Goal: Task Accomplishment & Management: Manage account settings

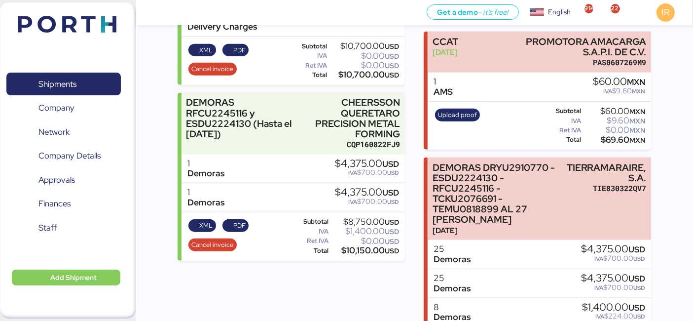
scroll to position [1115, 0]
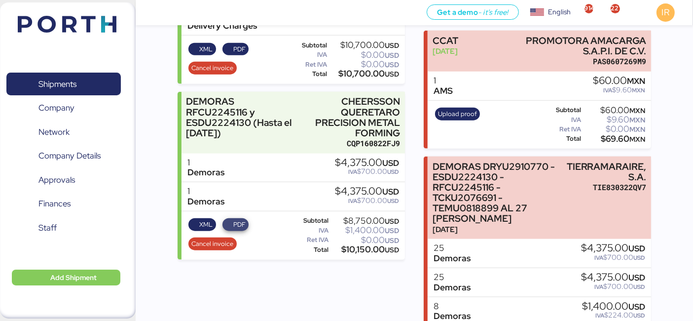
click at [238, 230] on span "PDF" at bounding box center [239, 224] width 12 height 11
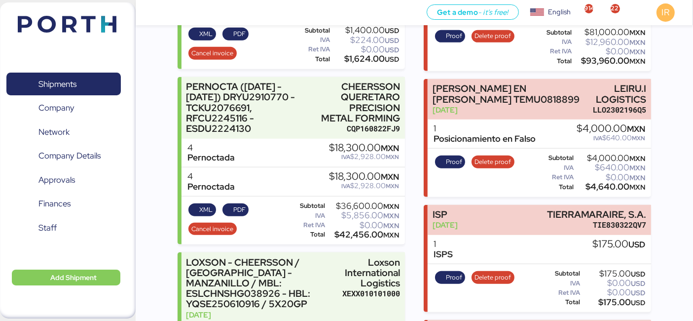
scroll to position [721, 0]
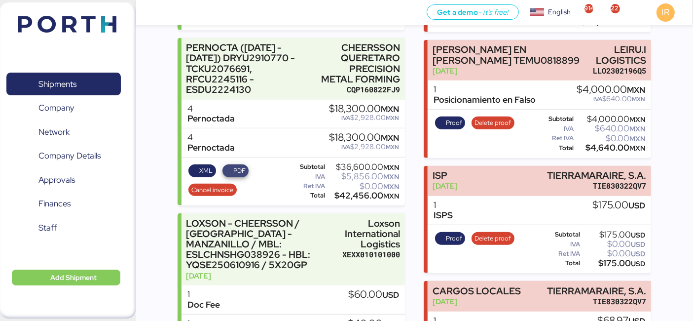
click at [235, 176] on span "PDF" at bounding box center [239, 170] width 12 height 11
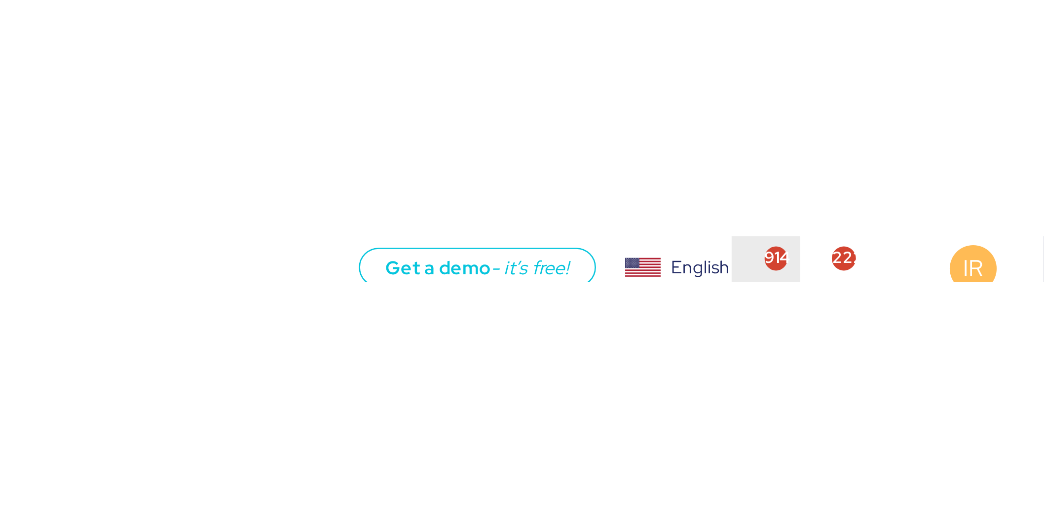
scroll to position [810, 0]
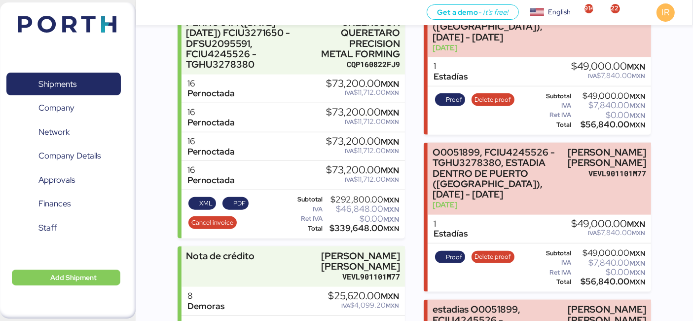
scroll to position [1145, 0]
click at [242, 208] on span "PDF" at bounding box center [239, 202] width 12 height 11
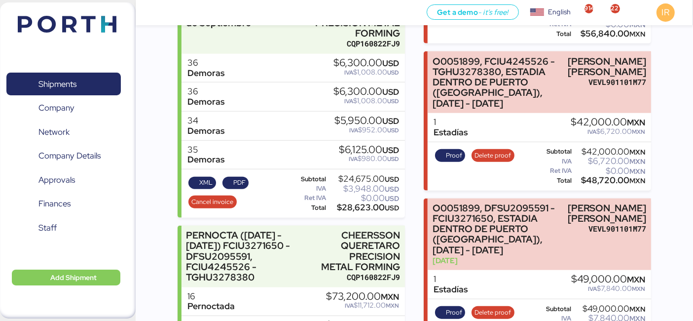
scroll to position [919, 0]
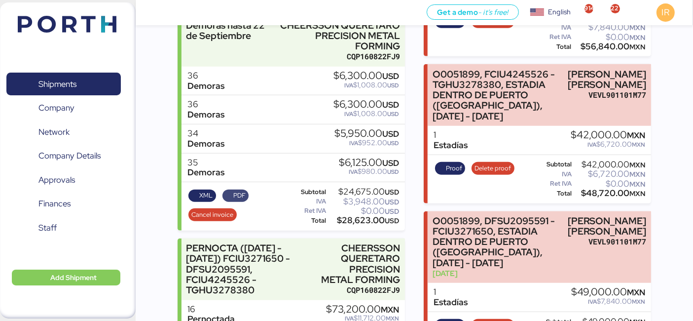
click at [236, 200] on span "PDF" at bounding box center [235, 195] width 27 height 13
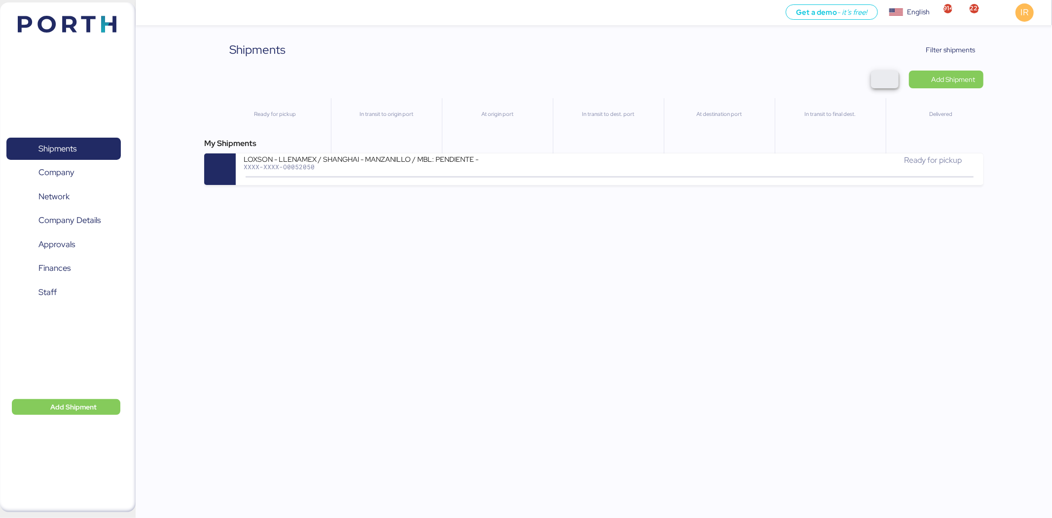
click at [884, 77] on span "button" at bounding box center [885, 80] width 12 height 14
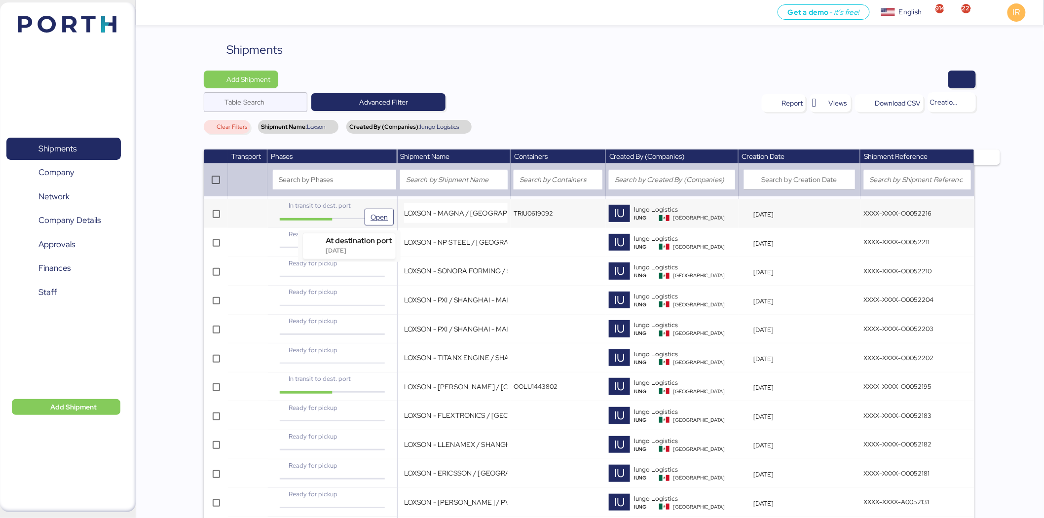
click at [342, 215] on icon at bounding box center [349, 219] width 17 height 9
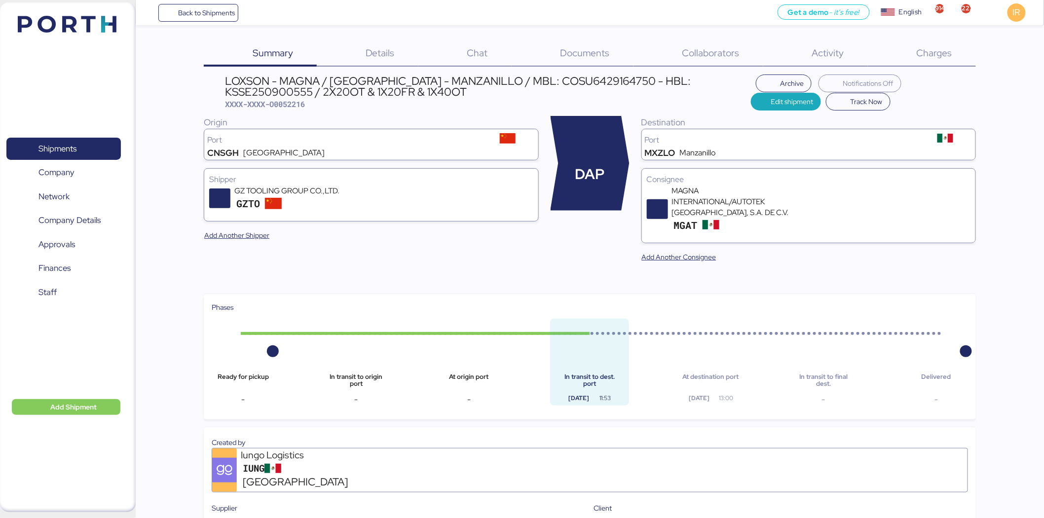
click at [934, 45] on div "Charges 0" at bounding box center [922, 54] width 108 height 26
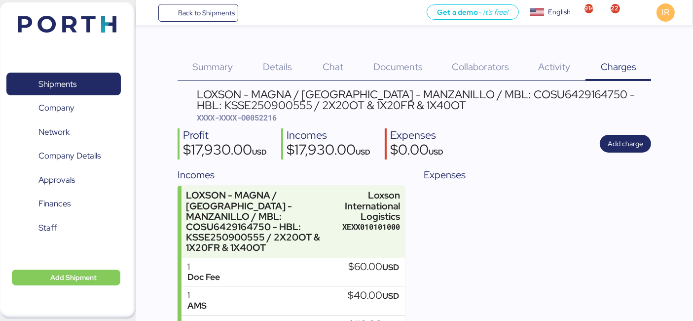
click at [273, 64] on span "Details" at bounding box center [277, 66] width 29 height 13
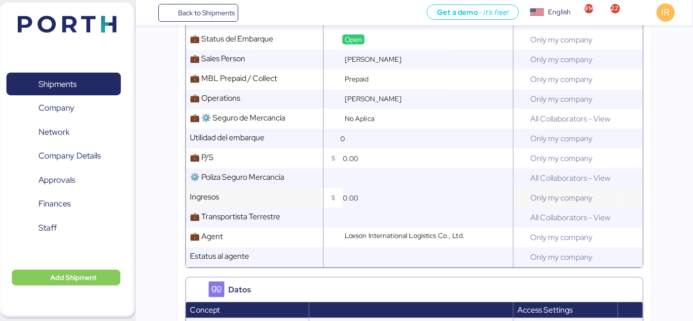
scroll to position [1054, 0]
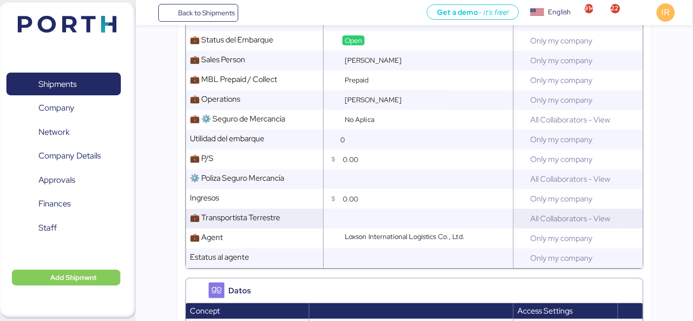
click at [367, 209] on input "text" at bounding box center [426, 219] width 173 height 20
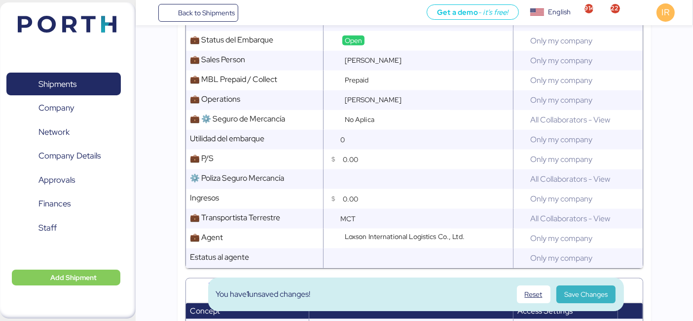
type input "MCT"
click at [592, 294] on span "Save Changes" at bounding box center [585, 294] width 43 height 12
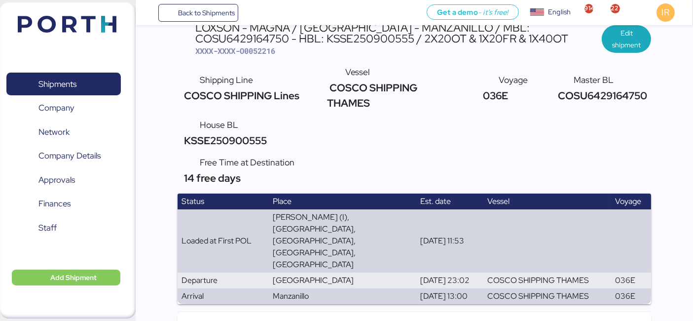
scroll to position [0, 0]
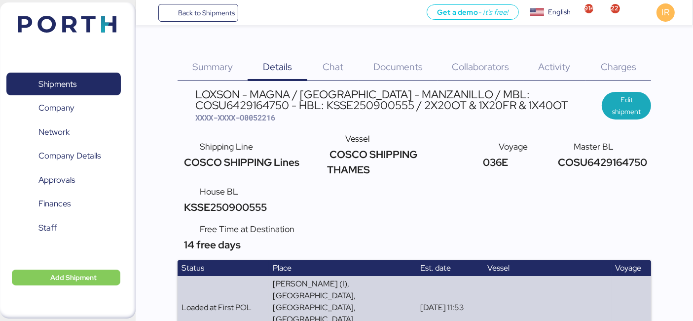
click at [612, 61] on span "Charges" at bounding box center [619, 66] width 36 height 13
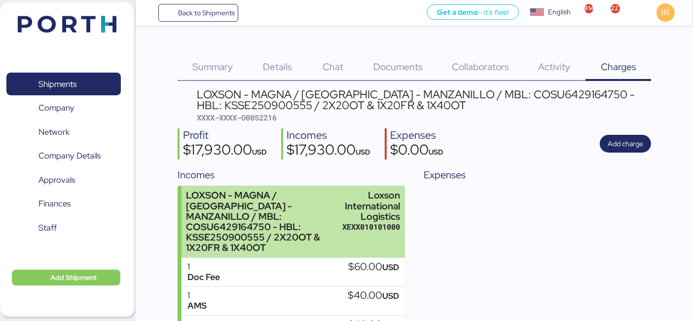
click at [253, 198] on div "LOXSON - MAGNA / [GEOGRAPHIC_DATA] - MANZANILLO / MBL: COSU6429164750 - HBL: KS…" at bounding box center [261, 221] width 151 height 63
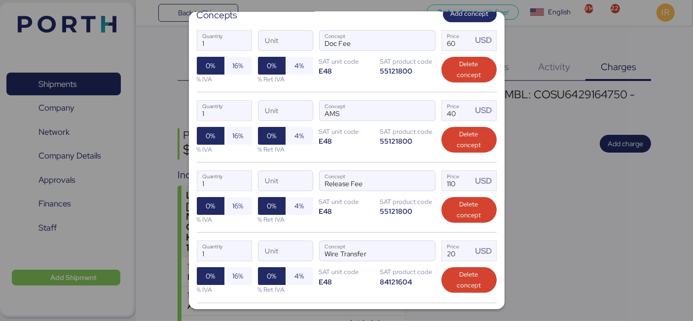
scroll to position [190, 0]
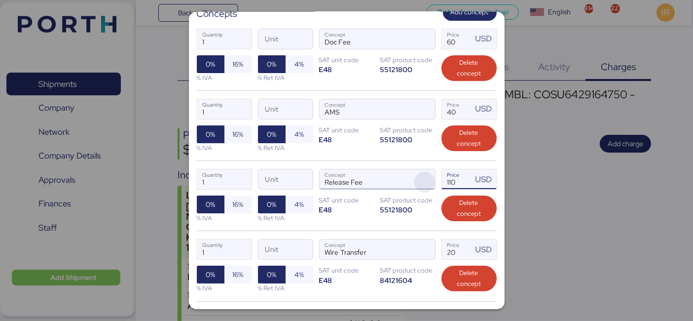
drag, startPoint x: 458, startPoint y: 173, endPoint x: 421, endPoint y: 181, distance: 37.3
click at [421, 181] on div "1 Quantity Unit Release Fee Concept 110 Price USD 0% 16% % IVA 0% 4% % Ret IVA …" at bounding box center [347, 195] width 300 height 70
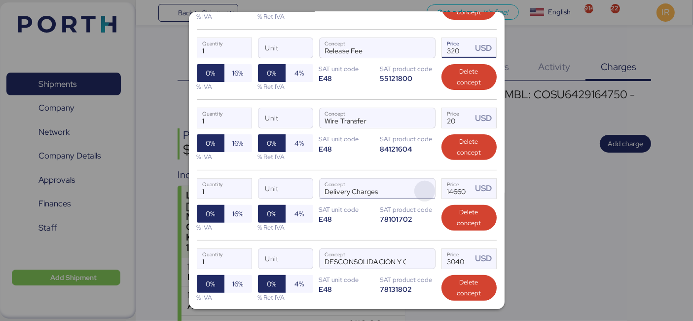
scroll to position [397, 0]
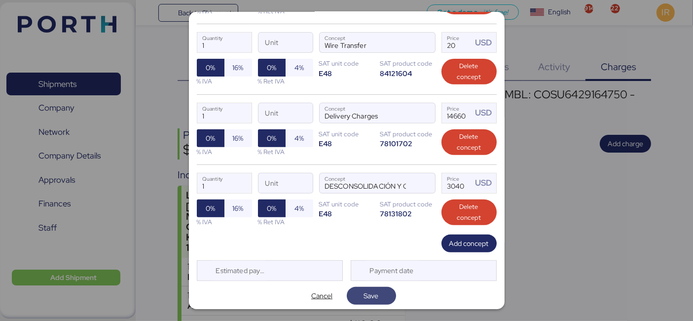
type input "320"
click at [370, 292] on span "Save" at bounding box center [371, 296] width 15 height 12
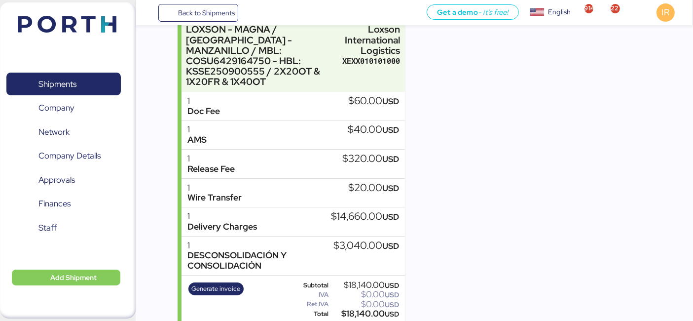
scroll to position [0, 0]
